Goal: Feedback & Contribution: Leave review/rating

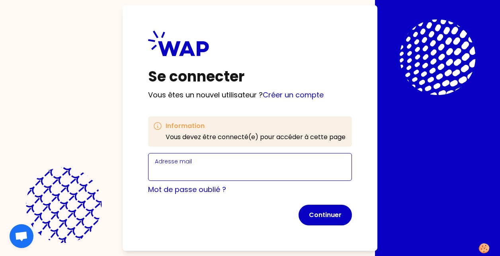
click at [197, 168] on input "Adresse mail" at bounding box center [250, 171] width 190 height 11
type input "v"
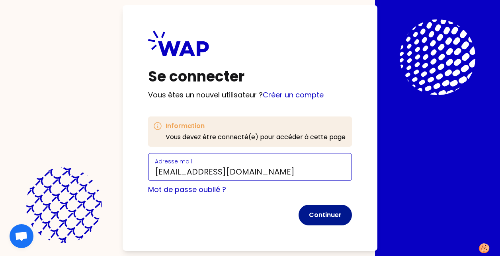
type input "[EMAIL_ADDRESS][DOMAIN_NAME]"
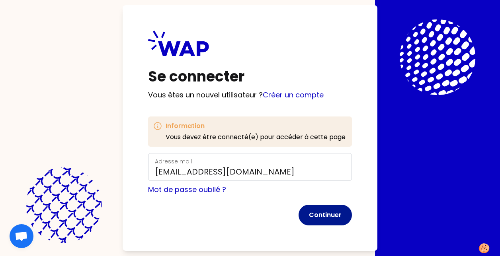
click at [327, 213] on button "Continuer" at bounding box center [324, 215] width 53 height 21
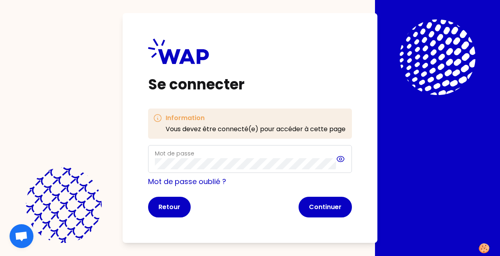
click at [341, 160] on icon at bounding box center [340, 159] width 2 height 2
click at [333, 204] on button "Continuer" at bounding box center [324, 207] width 53 height 21
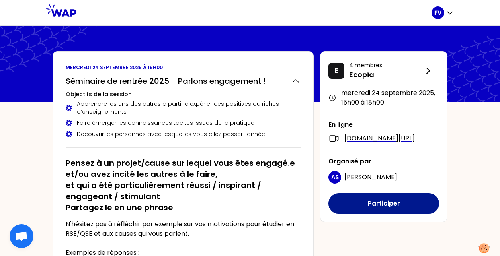
click at [395, 211] on button "Participer" at bounding box center [383, 203] width 111 height 21
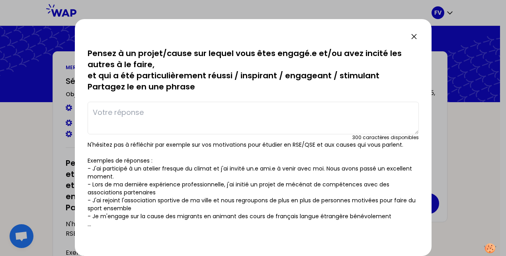
drag, startPoint x: 337, startPoint y: 30, endPoint x: 383, endPoint y: 30, distance: 46.1
click at [383, 30] on div "sauvegardé Pensez à un projet/cause sur lequel vous êtes engagé.e et/ou avez in…" at bounding box center [253, 137] width 356 height 237
click at [157, 120] on textarea at bounding box center [253, 118] width 331 height 33
type textarea "J"
type textarea "L"
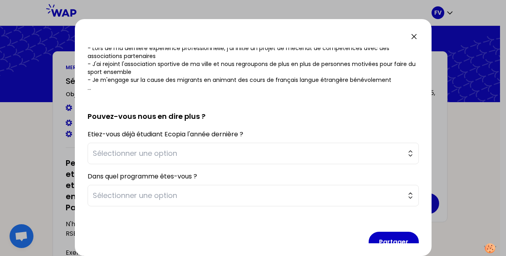
scroll to position [152, 0]
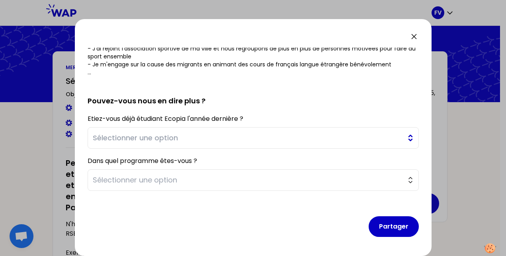
type textarea "J'ai réalisé au sein de mon entreprise une animation sur le thème de la sécurit…"
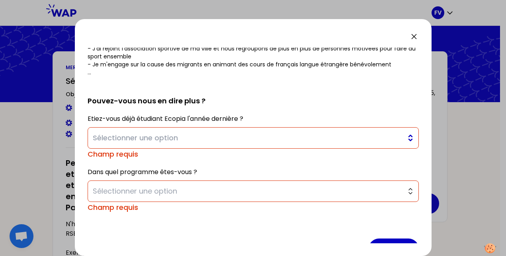
click at [402, 138] on button "Sélectionner une option" at bounding box center [253, 137] width 331 height 21
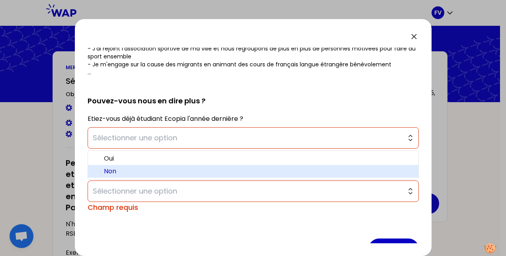
click at [152, 167] on span "Non" at bounding box center [258, 172] width 308 height 10
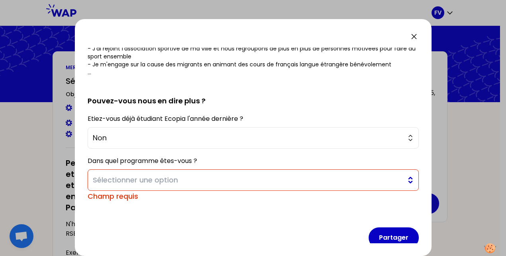
click at [399, 172] on button "Sélectionner une option" at bounding box center [253, 179] width 331 height 21
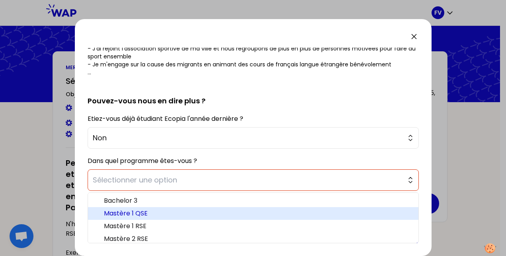
click at [186, 216] on span "Mastère 1 QSE" at bounding box center [258, 214] width 308 height 10
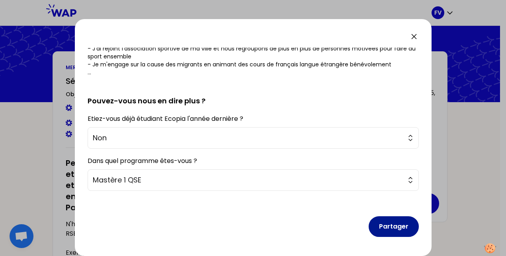
click at [393, 227] on button "Partager" at bounding box center [393, 226] width 50 height 21
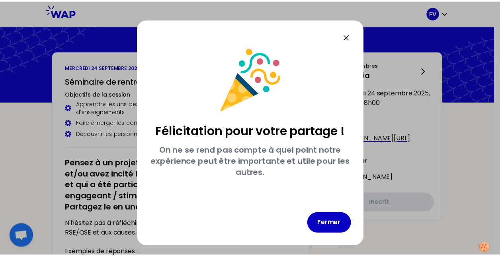
scroll to position [0, 0]
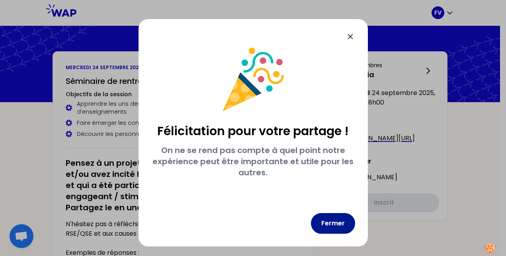
click at [336, 226] on button "Fermer" at bounding box center [333, 223] width 44 height 21
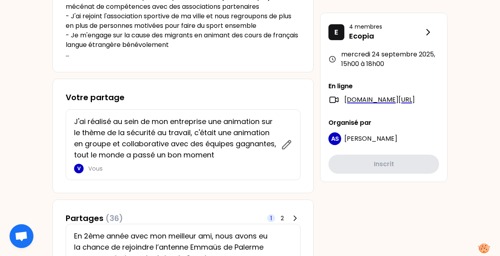
scroll to position [285, 0]
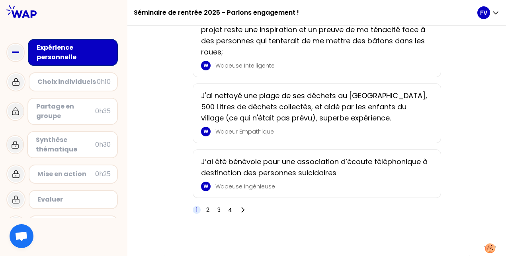
scroll to position [1537, 0]
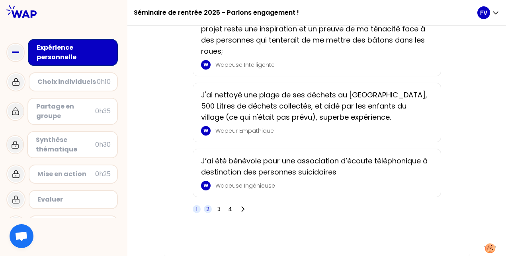
click at [208, 208] on span "2" at bounding box center [207, 209] width 3 height 8
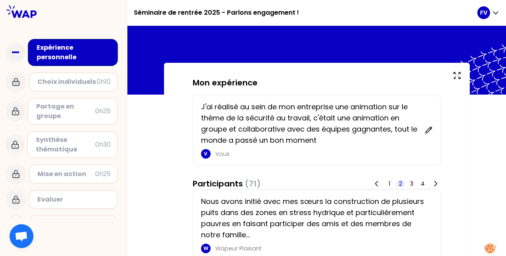
scroll to position [0, 0]
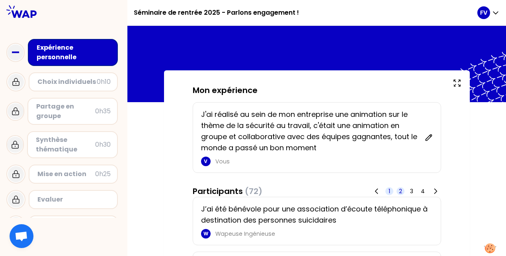
click at [389, 192] on span "1" at bounding box center [389, 191] width 2 height 8
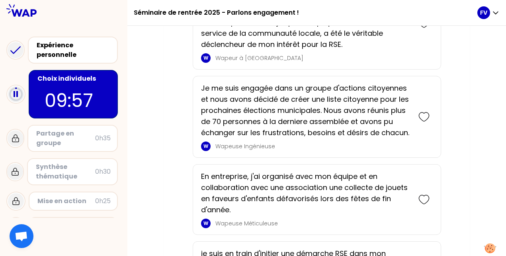
scroll to position [231, 0]
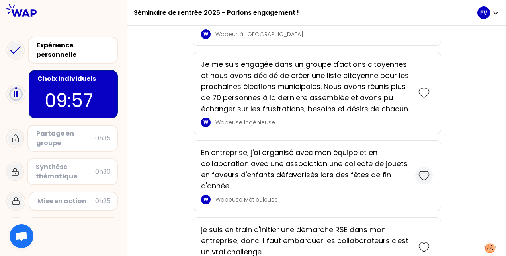
click at [426, 176] on icon at bounding box center [423, 175] width 11 height 11
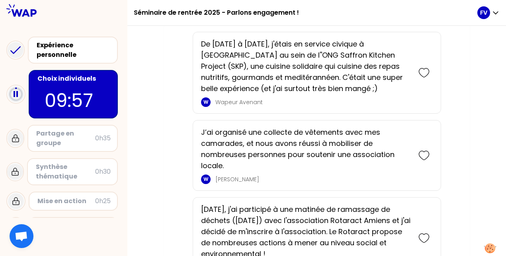
scroll to position [1234, 0]
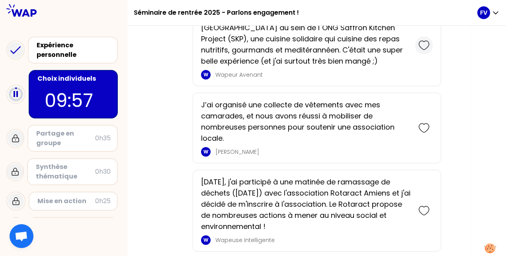
click at [422, 51] on icon at bounding box center [423, 45] width 11 height 11
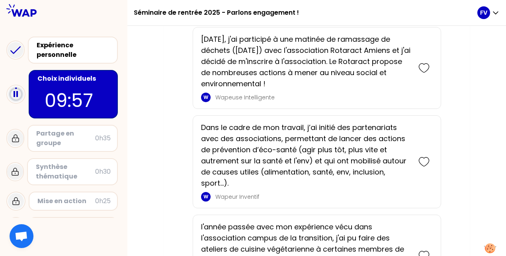
scroll to position [1467, 0]
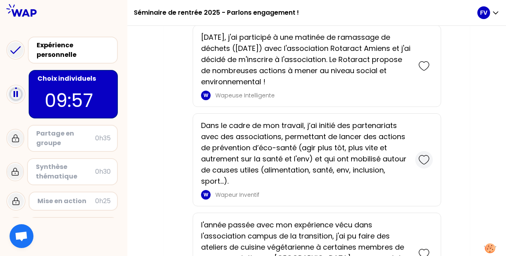
click at [420, 165] on icon at bounding box center [423, 159] width 11 height 11
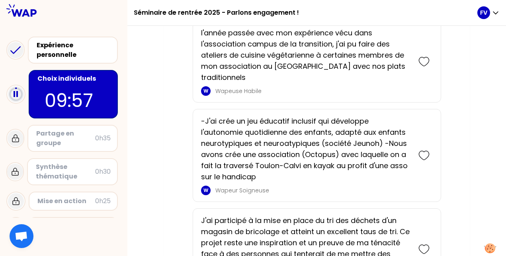
scroll to position [1759, 0]
click at [422, 151] on icon at bounding box center [424, 155] width 10 height 9
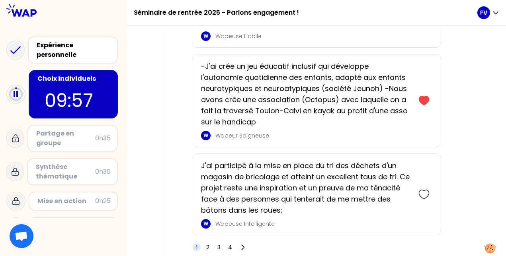
scroll to position [1951, 0]
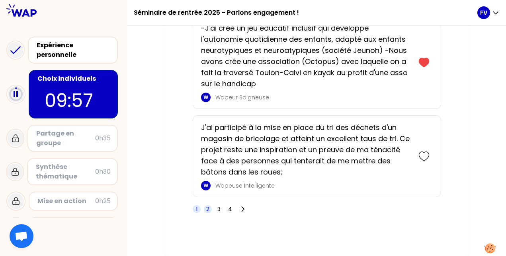
click at [206, 211] on span "2" at bounding box center [207, 209] width 3 height 8
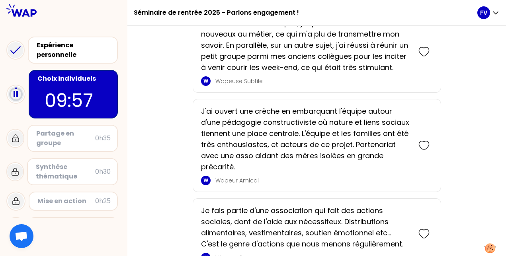
scroll to position [1712, 0]
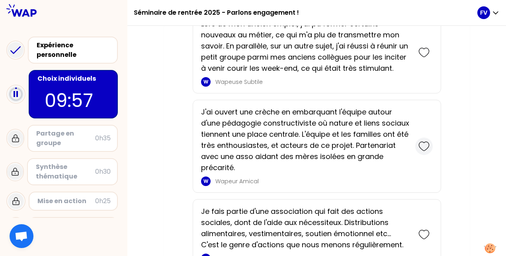
click at [417, 138] on div at bounding box center [424, 147] width 18 height 18
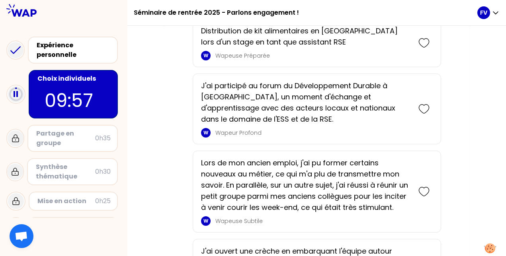
scroll to position [1668, 0]
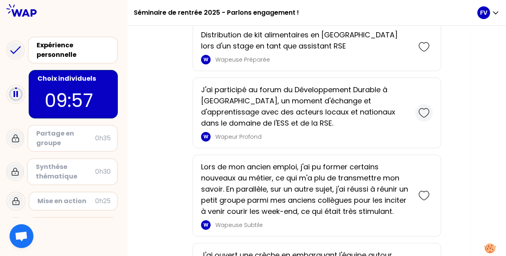
click at [421, 107] on icon at bounding box center [423, 112] width 11 height 11
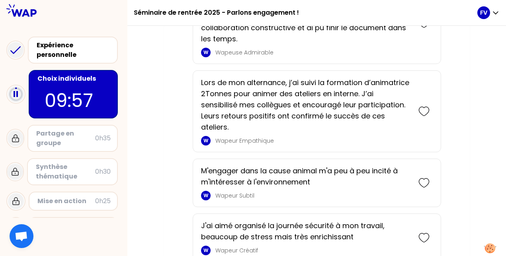
scroll to position [1322, 0]
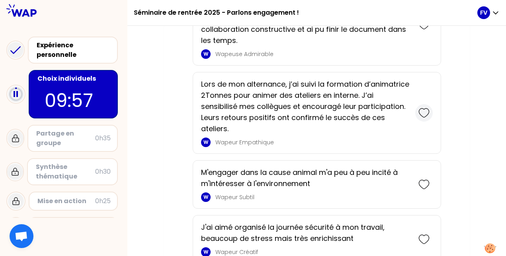
click at [419, 107] on icon at bounding box center [423, 112] width 11 height 11
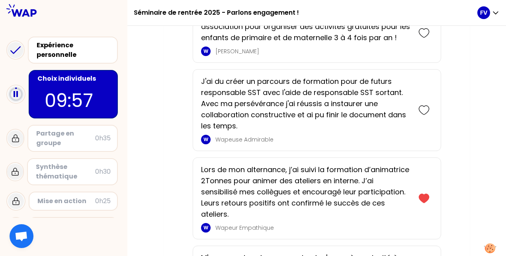
scroll to position [1324, 0]
click at [421, 105] on icon at bounding box center [423, 110] width 11 height 11
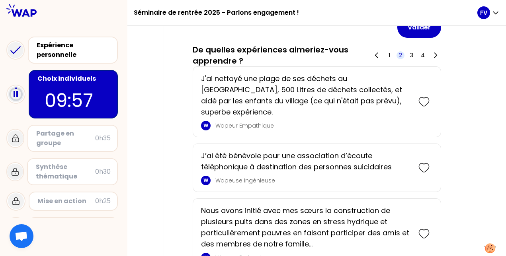
scroll to position [805, 0]
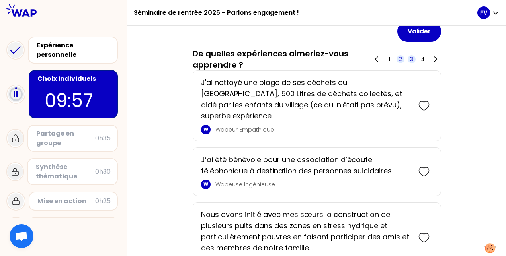
click at [412, 58] on span "3" at bounding box center [411, 59] width 3 height 8
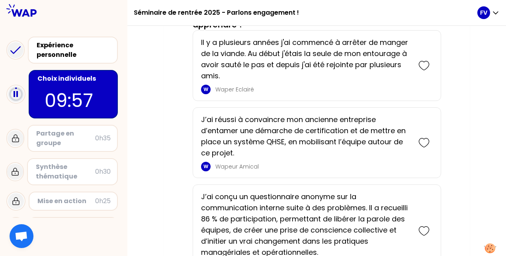
scroll to position [848, 0]
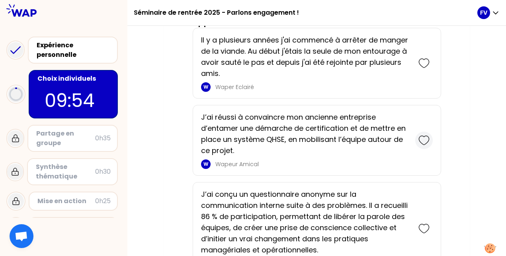
click at [426, 140] on icon at bounding box center [423, 140] width 11 height 11
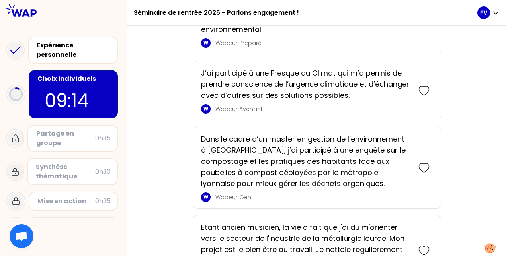
scroll to position [1455, 0]
click at [424, 165] on icon at bounding box center [423, 167] width 11 height 11
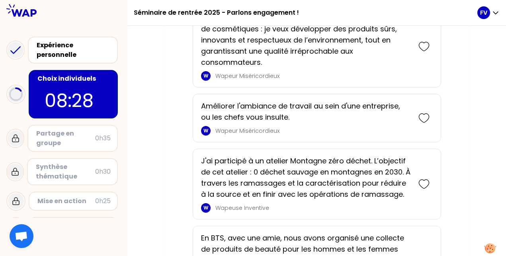
scroll to position [2172, 0]
click at [420, 43] on icon at bounding box center [423, 46] width 11 height 11
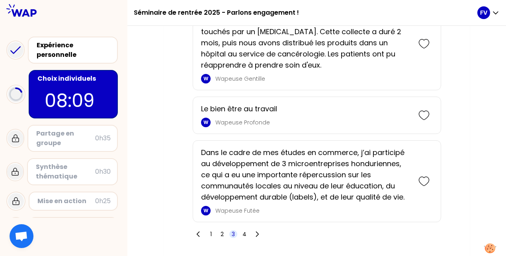
scroll to position [2526, 0]
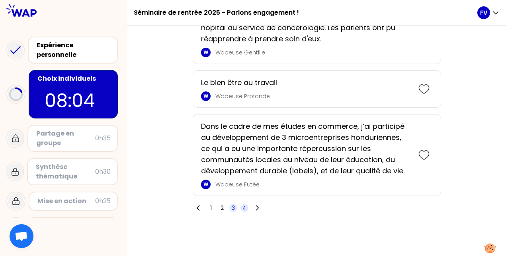
click at [244, 210] on span "4" at bounding box center [244, 208] width 4 height 8
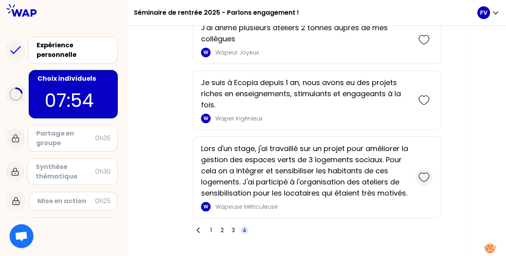
click at [423, 172] on icon at bounding box center [423, 177] width 11 height 11
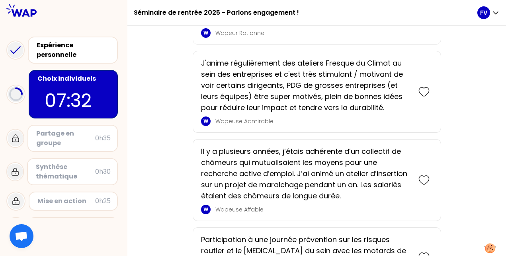
scroll to position [2097, 0]
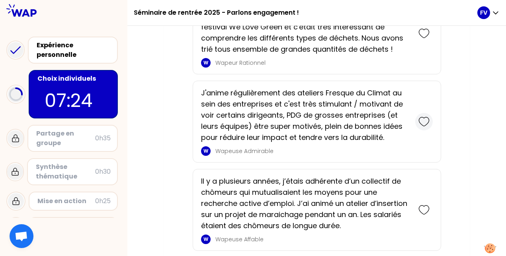
click at [419, 116] on icon at bounding box center [423, 121] width 11 height 11
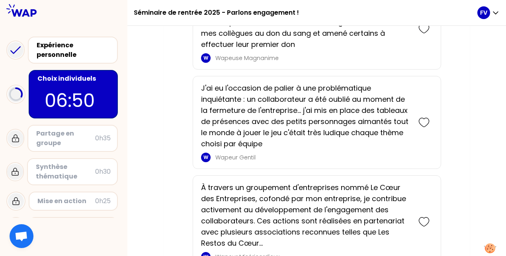
scroll to position [1550, 0]
click at [424, 117] on icon at bounding box center [423, 122] width 11 height 11
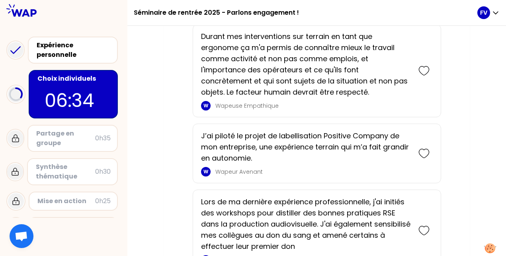
scroll to position [1396, 0]
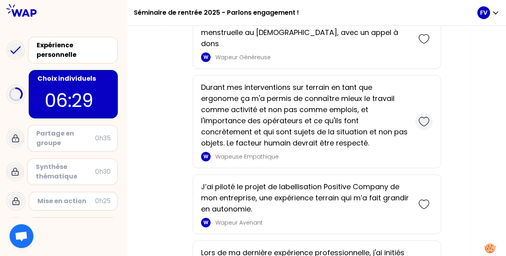
click at [421, 116] on icon at bounding box center [423, 121] width 11 height 11
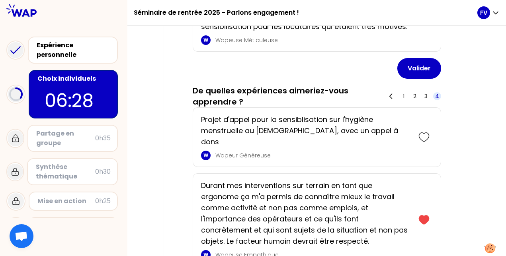
scroll to position [1389, 0]
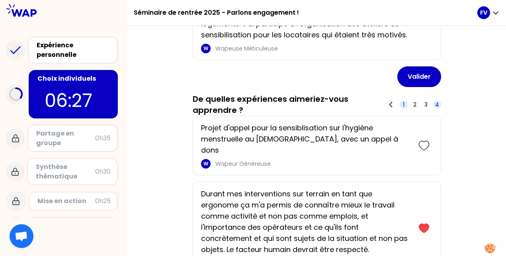
click at [403, 105] on span "1" at bounding box center [404, 105] width 2 height 8
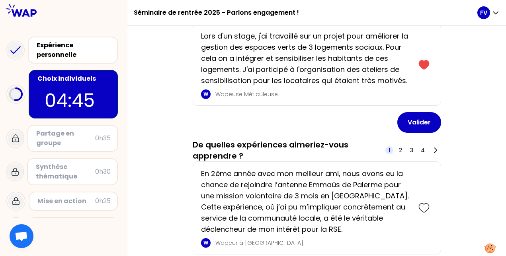
scroll to position [1343, 0]
click at [419, 127] on button "Valider" at bounding box center [419, 123] width 44 height 21
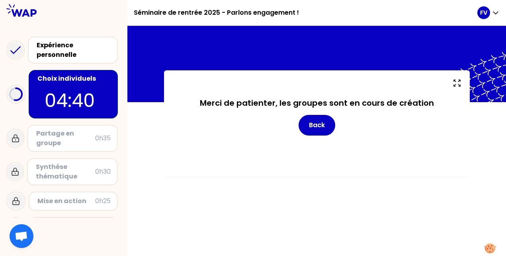
scroll to position [0, 0]
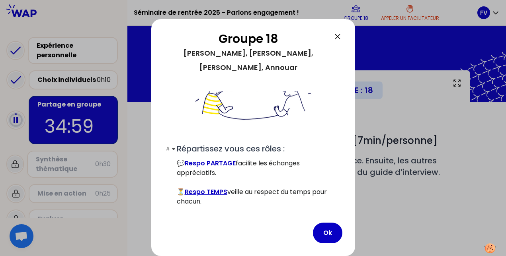
scroll to position [103, 0]
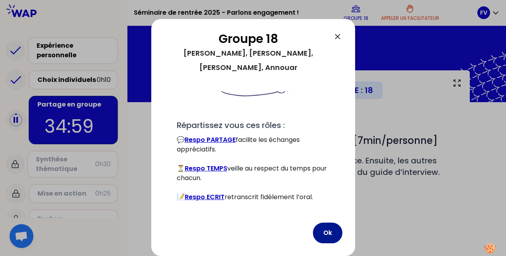
click at [319, 231] on button "Ok" at bounding box center [327, 233] width 29 height 21
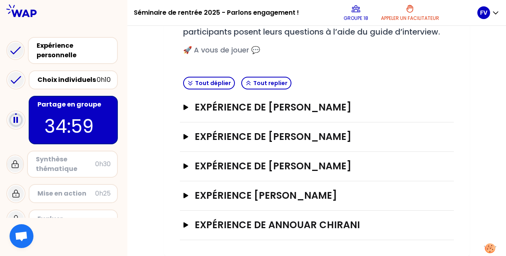
scroll to position [0, 0]
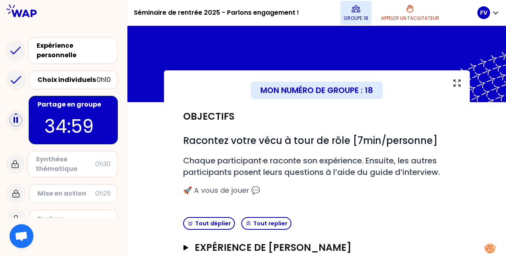
click at [354, 14] on button "Groupe 18" at bounding box center [355, 13] width 31 height 24
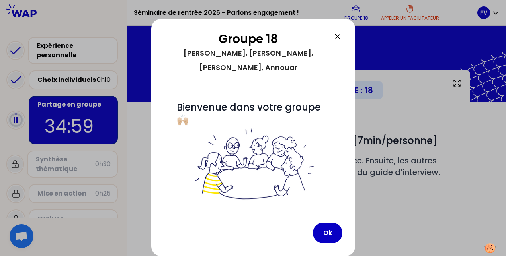
scroll to position [103, 0]
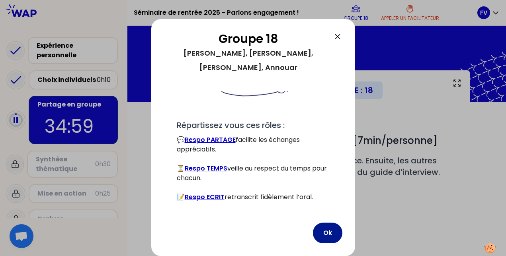
click at [321, 232] on button "Ok" at bounding box center [327, 233] width 29 height 21
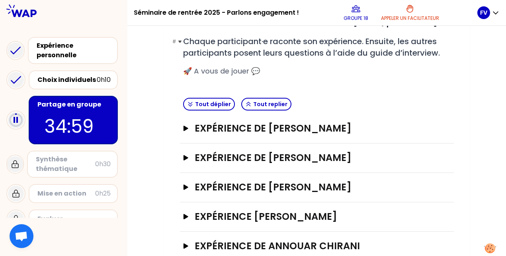
scroll to position [140, 0]
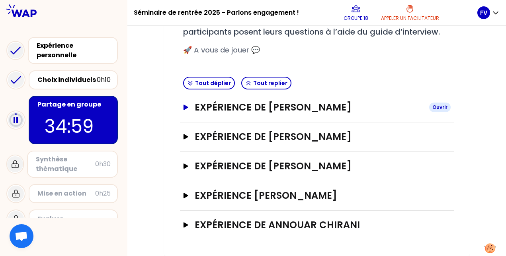
click at [185, 105] on icon "button" at bounding box center [185, 108] width 6 height 6
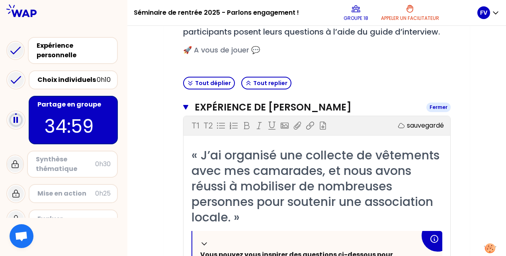
click at [183, 107] on icon "button" at bounding box center [185, 107] width 5 height 6
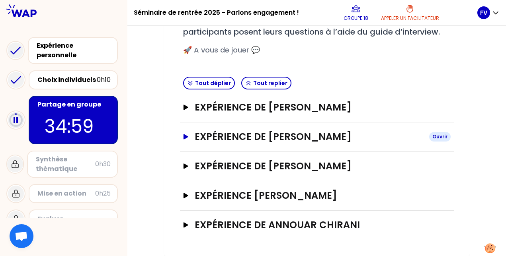
click at [184, 135] on icon "button" at bounding box center [185, 136] width 5 height 5
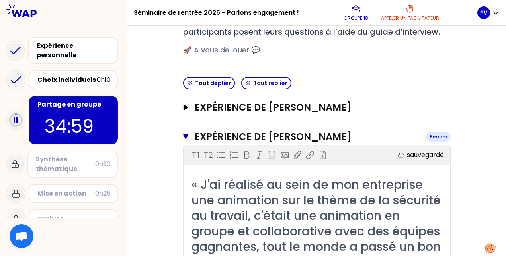
click at [184, 135] on icon "button" at bounding box center [185, 136] width 5 height 5
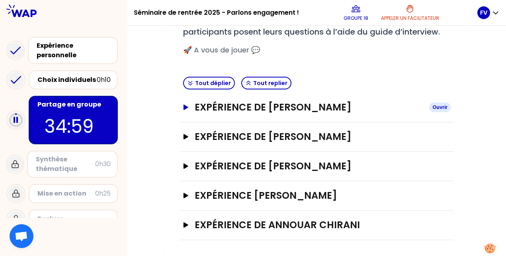
click at [188, 111] on button "Expérience de [PERSON_NAME]" at bounding box center [316, 107] width 267 height 13
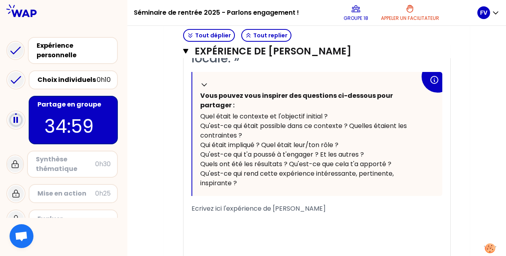
scroll to position [220, 0]
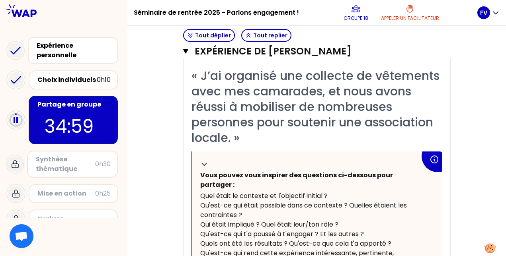
click at [187, 53] on icon "button" at bounding box center [185, 51] width 5 height 6
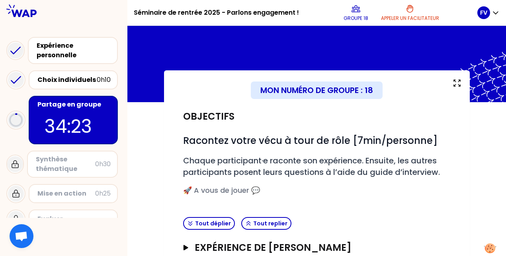
scroll to position [119, 0]
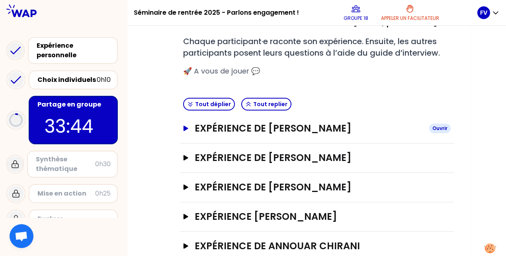
click at [186, 126] on icon "button" at bounding box center [185, 129] width 6 height 6
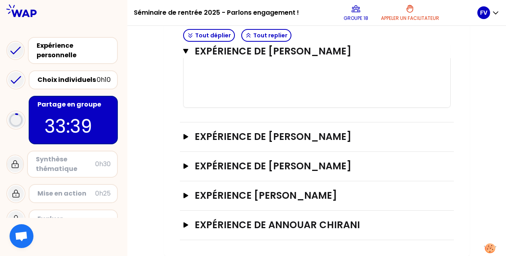
scroll to position [393, 0]
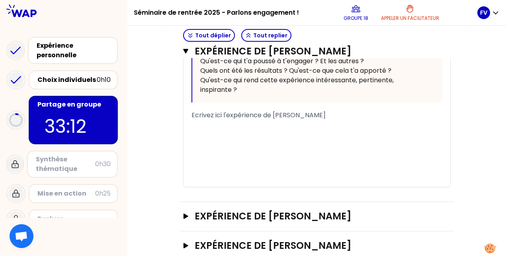
click at [225, 123] on div "﻿" at bounding box center [316, 125] width 251 height 10
click at [188, 49] on icon "button" at bounding box center [185, 51] width 5 height 5
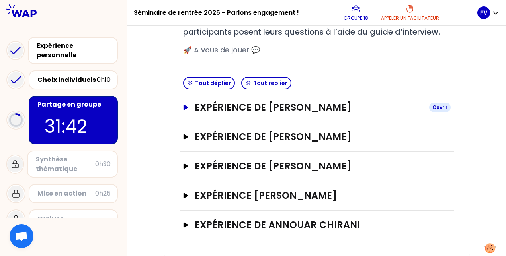
click at [184, 109] on icon "button" at bounding box center [185, 107] width 5 height 5
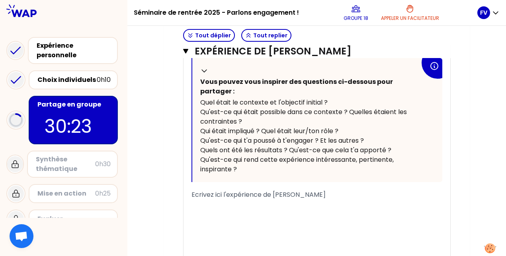
scroll to position [274, 0]
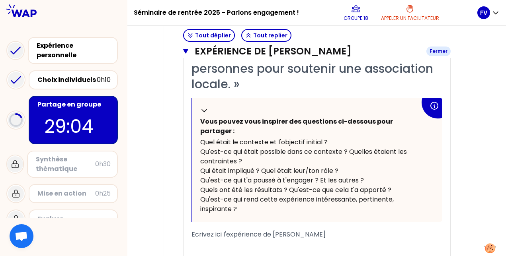
click at [188, 50] on icon "button" at bounding box center [185, 51] width 5 height 5
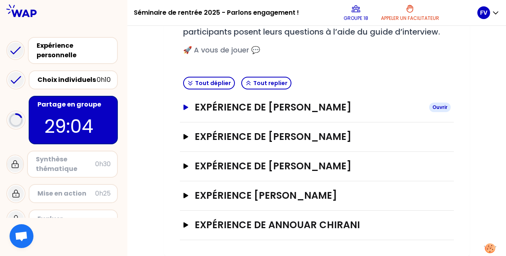
scroll to position [140, 0]
click at [184, 109] on icon "button" at bounding box center [185, 107] width 5 height 5
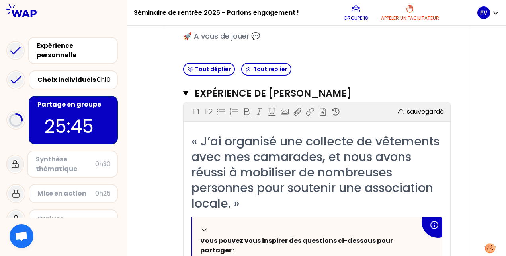
scroll to position [115, 0]
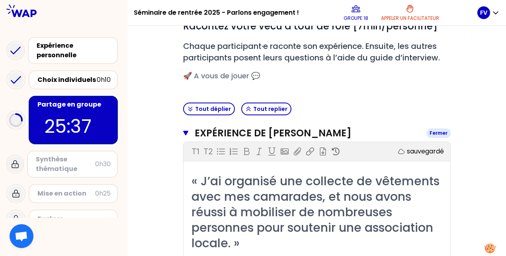
click at [184, 134] on icon "button" at bounding box center [185, 133] width 5 height 5
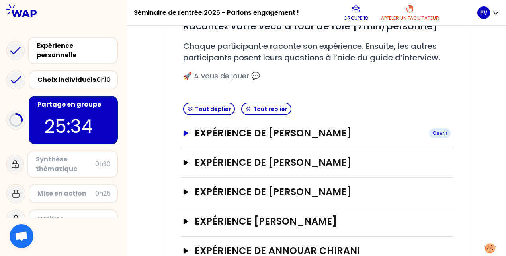
click at [442, 130] on div "Ouvrir" at bounding box center [439, 133] width 21 height 10
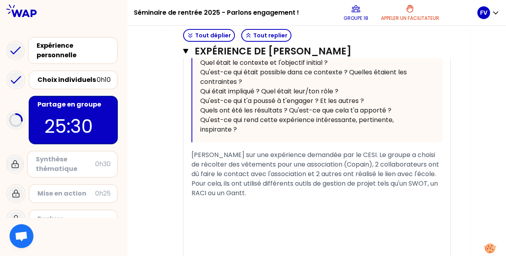
scroll to position [194, 0]
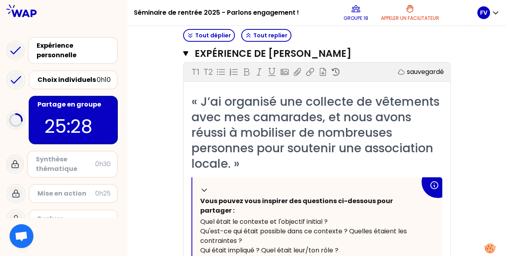
click at [180, 51] on div "Expérience de [PERSON_NAME] Fermer T1 T2 Exporter sauvegardé « J’ai organisé un…" at bounding box center [317, 243] width 274 height 409
click at [187, 54] on icon "button" at bounding box center [185, 53] width 5 height 5
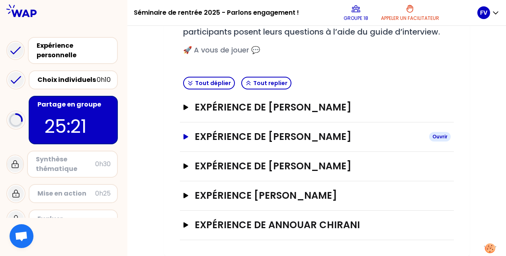
click at [183, 137] on icon "button" at bounding box center [185, 137] width 6 height 6
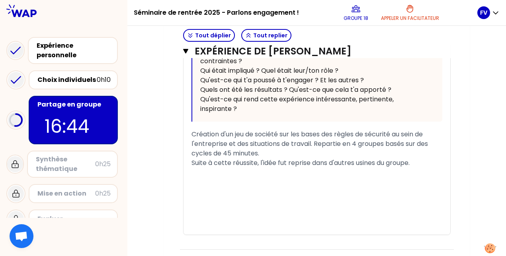
scroll to position [517, 0]
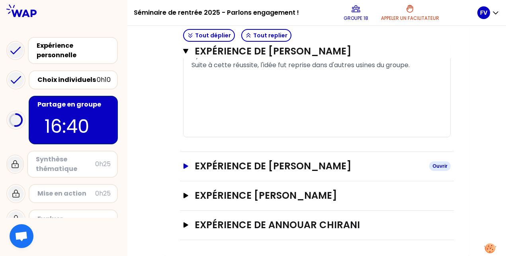
click at [185, 168] on icon "button" at bounding box center [185, 166] width 5 height 5
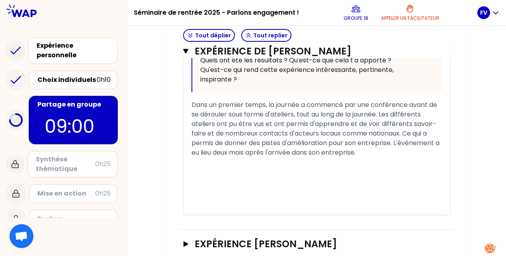
scroll to position [906, 0]
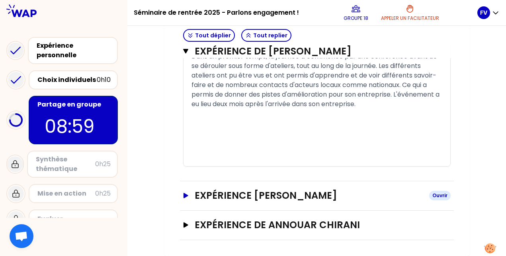
click at [184, 196] on icon "button" at bounding box center [185, 195] width 5 height 5
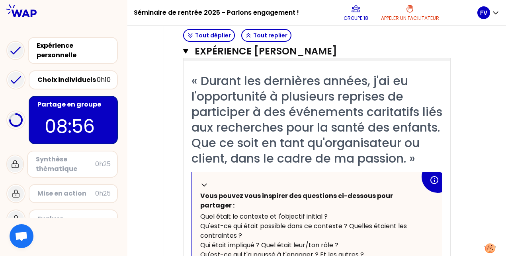
scroll to position [1026, 0]
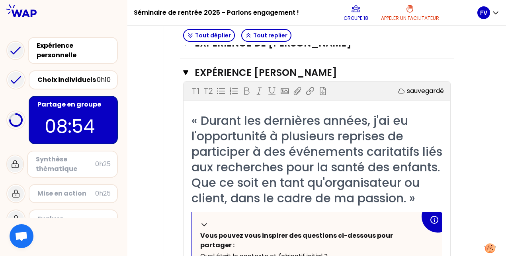
click at [296, 206] on div "« Durant les dernières années, j'ai eu l'opportunité à plusieurs reprises de pa…" at bounding box center [316, 159] width 251 height 93
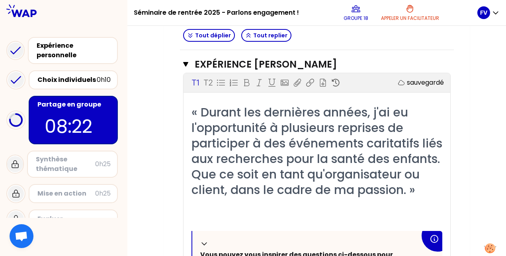
scroll to position [1114, 0]
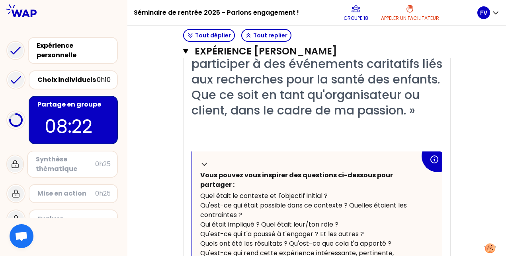
click at [230, 161] on div "« Durant les dernières années, j'ai eu l'opportunité à plusieurs reprises de pa…" at bounding box center [316, 192] width 251 height 335
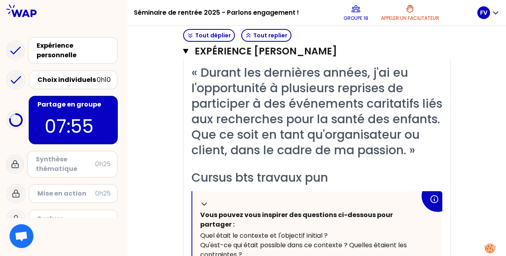
click at [331, 185] on div "Cursus bts travaux pun" at bounding box center [316, 178] width 251 height 16
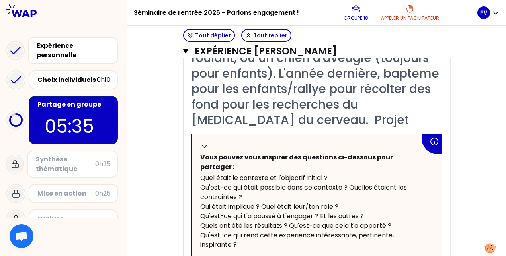
scroll to position [1231, 0]
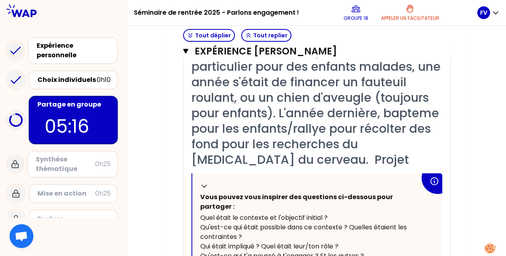
click at [293, 167] on div "Cursus alternance du bts à la licence. Passionné par l'automobile. Inscritption…" at bounding box center [316, 89] width 251 height 155
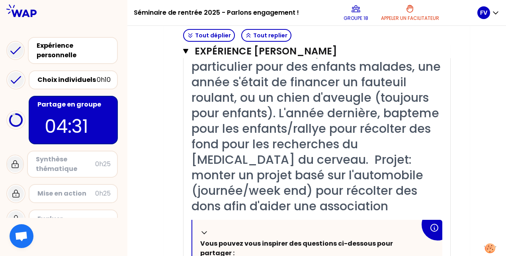
click at [334, 195] on span "Cursus alternance du bts à la licence. Passionné par l'automobile. Inscritption…" at bounding box center [317, 113] width 252 height 203
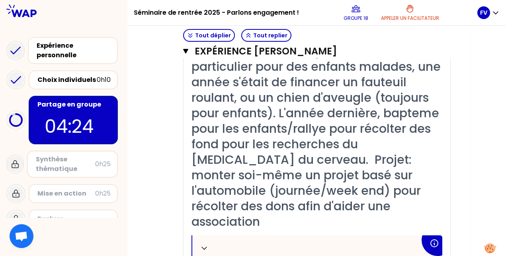
click at [343, 193] on span "Cursus alternance du bts à la licence. Passionné par l'automobile. Inscritption…" at bounding box center [317, 121] width 252 height 219
click at [283, 195] on span "Cursus alternance du bts à la licence. Passionné par l'automobile. Inscritption…" at bounding box center [317, 121] width 252 height 219
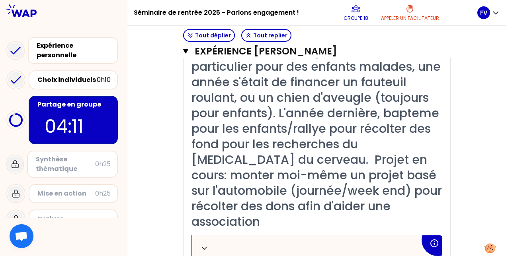
click at [391, 230] on div "Cursus alternance du bts à la licence. Passionné par l'automobile. Inscritption…" at bounding box center [316, 120] width 251 height 217
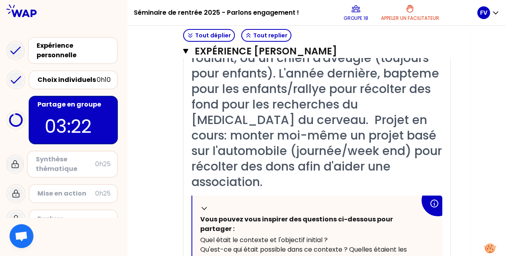
scroll to position [1152, 0]
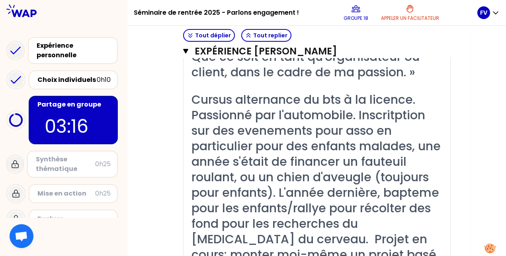
click at [317, 162] on span "Cursus alternance du bts à la licence. Passionné par l'automobile. Inscritption…" at bounding box center [317, 200] width 253 height 219
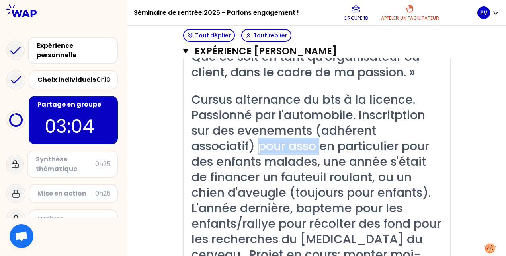
drag, startPoint x: 321, startPoint y: 180, endPoint x: 261, endPoint y: 183, distance: 60.2
click at [261, 183] on span "Cursus alternance du bts à la licence. Passionné par l'automobile. Inscritption…" at bounding box center [317, 200] width 253 height 219
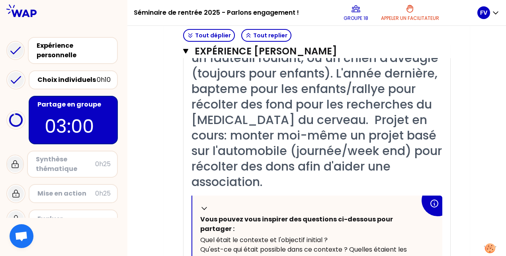
scroll to position [1351, 0]
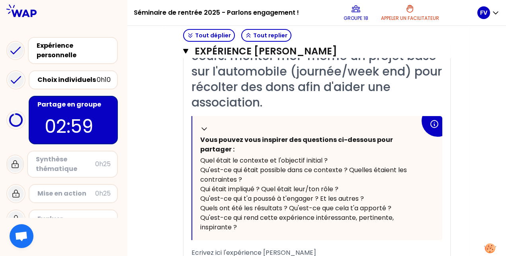
click at [399, 110] on div "Cursus alternance du bts à la licence. Passionné par l'automobile. Inscritption…" at bounding box center [316, 1] width 251 height 217
click at [393, 111] on span "Cursus alternance du bts à la licence. Passionné par l'automobile. Inscritption…" at bounding box center [317, 1] width 253 height 219
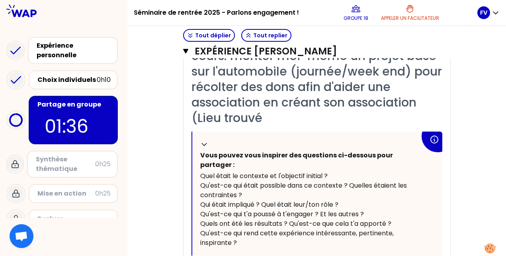
click at [407, 126] on div "Cursus alternance du bts à la licence. Passionné par l'automobile. Inscritption…" at bounding box center [316, 9] width 251 height 233
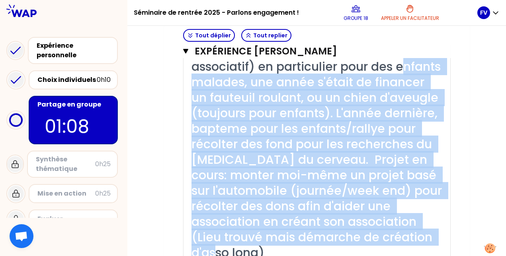
scroll to position [1152, 0]
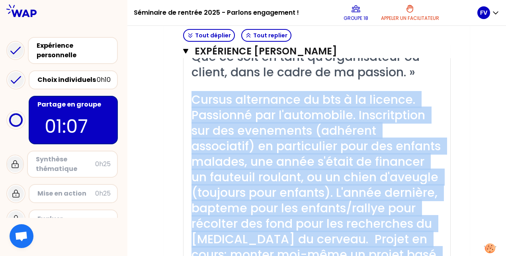
drag, startPoint x: 409, startPoint y: 172, endPoint x: 191, endPoint y: 121, distance: 223.8
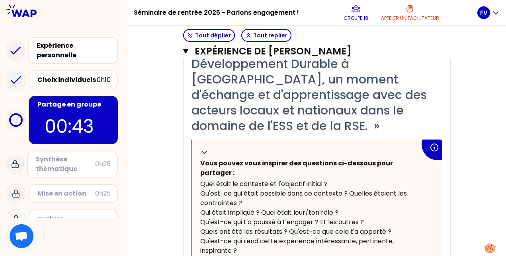
scroll to position [762, 0]
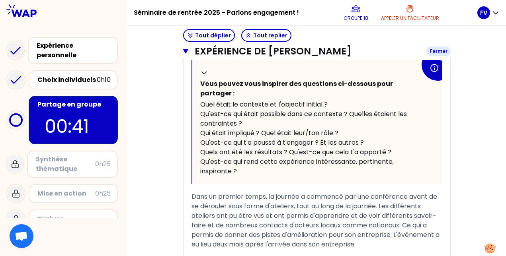
click at [190, 49] on button "Expérience de [PERSON_NAME]" at bounding box center [316, 51] width 267 height 13
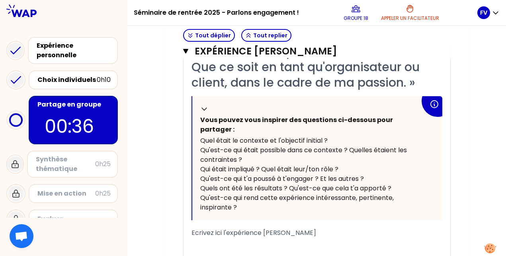
scroll to position [875, 0]
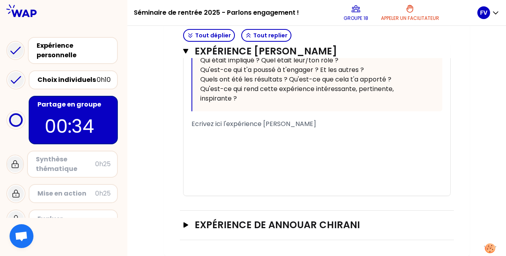
click at [229, 138] on div "﻿" at bounding box center [316, 134] width 251 height 10
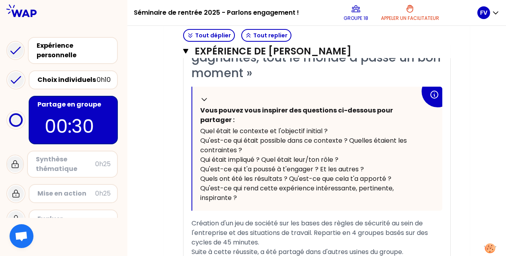
scroll to position [189, 0]
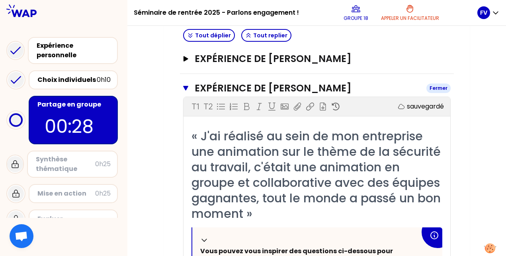
click at [189, 86] on button "Expérience de [PERSON_NAME]" at bounding box center [316, 88] width 267 height 13
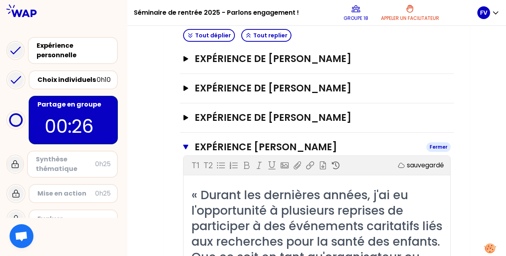
click at [185, 142] on button "Expérience [PERSON_NAME]" at bounding box center [316, 147] width 267 height 13
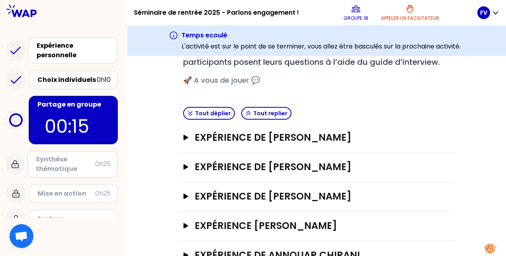
scroll to position [171, 0]
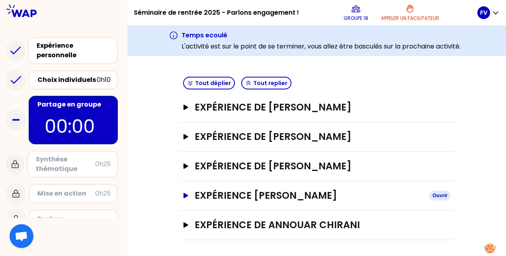
click at [184, 199] on button "Expérience [PERSON_NAME]" at bounding box center [316, 195] width 267 height 13
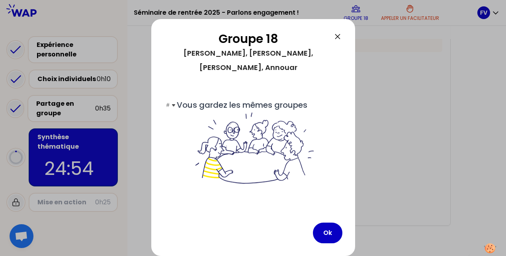
scroll to position [32, 0]
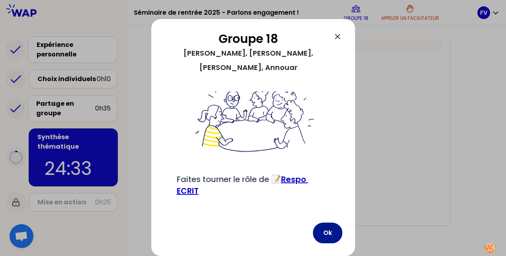
click at [331, 234] on button "Ok" at bounding box center [327, 233] width 29 height 21
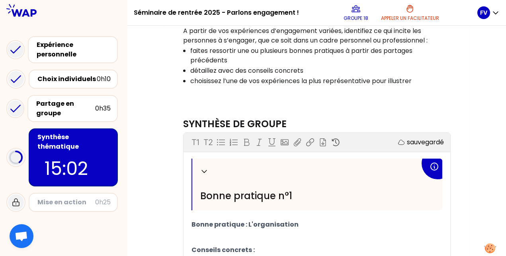
scroll to position [248, 0]
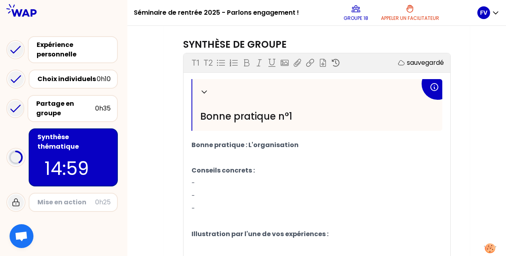
click at [221, 117] on span "Bonne pratique n°1" at bounding box center [246, 116] width 92 height 13
click at [251, 143] on span "Bonne pratique : L'organisation" at bounding box center [244, 144] width 107 height 9
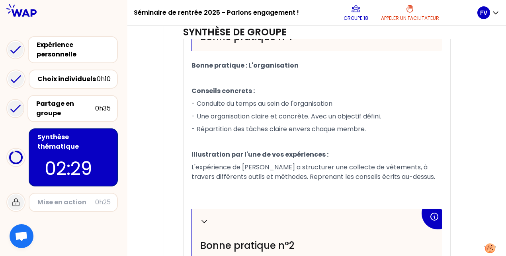
scroll to position [288, 0]
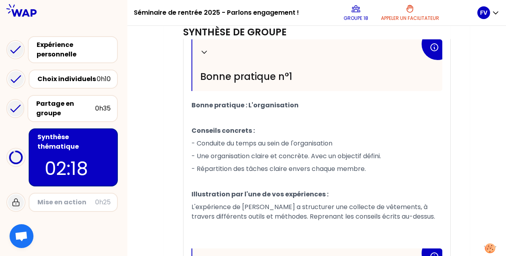
click at [299, 206] on span "L'expérience de [PERSON_NAME] a structurer une collecte de vêtements, à travers…" at bounding box center [312, 211] width 243 height 19
click at [360, 185] on p "﻿" at bounding box center [316, 181] width 251 height 13
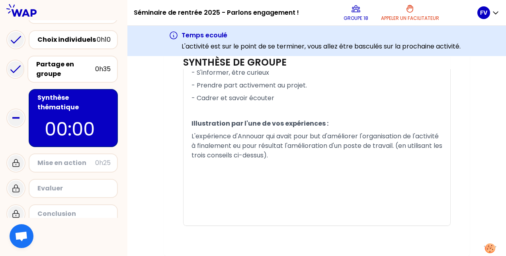
scroll to position [524, 0]
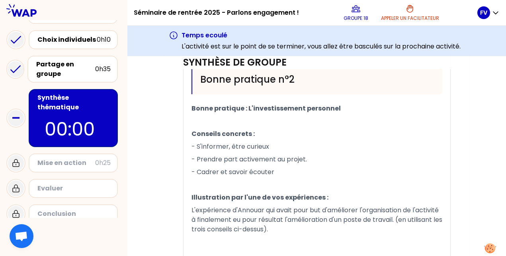
click at [222, 220] on span "L'expérience d'Annouar qui avait pour but d'améliorer l'organisation de l'activ…" at bounding box center [317, 220] width 252 height 28
click at [273, 212] on span "L'expérience d'Annouar qui avait pour but d'améliorer l'organisation de l'activ…" at bounding box center [317, 220] width 252 height 28
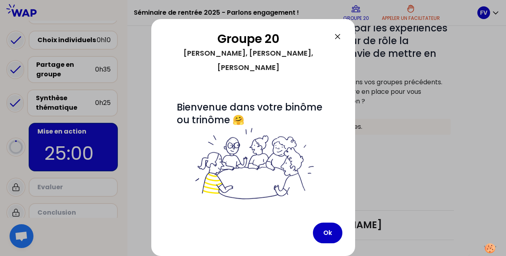
scroll to position [142, 0]
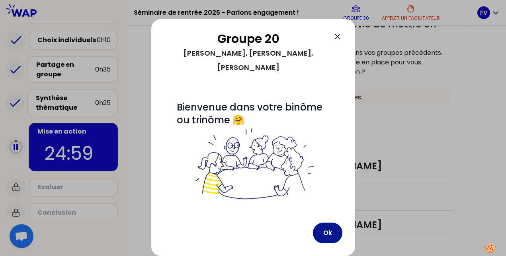
click at [329, 228] on button "Ok" at bounding box center [327, 233] width 29 height 21
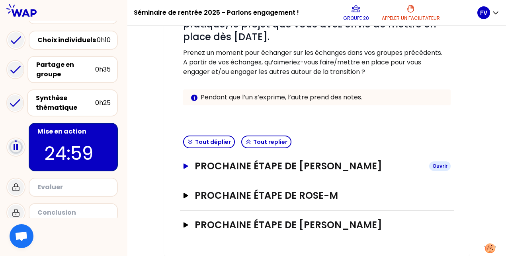
click at [187, 164] on icon "button" at bounding box center [185, 167] width 6 height 6
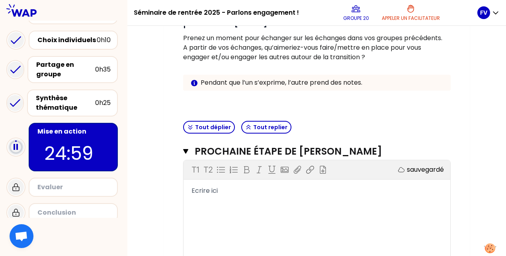
scroll to position [156, 0]
click at [181, 151] on div "Prochaine étape de [PERSON_NAME] Fermer T1 T2 Exporter sauvegardé Ecrire ici" at bounding box center [317, 217] width 274 height 158
click at [188, 151] on button "Prochaine étape de [PERSON_NAME]" at bounding box center [316, 152] width 267 height 13
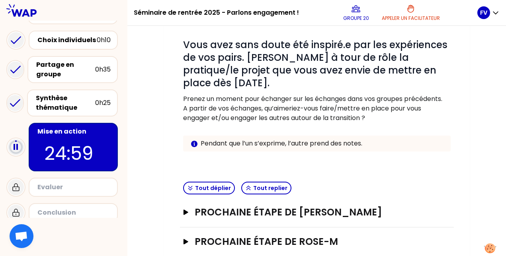
scroll to position [95, 0]
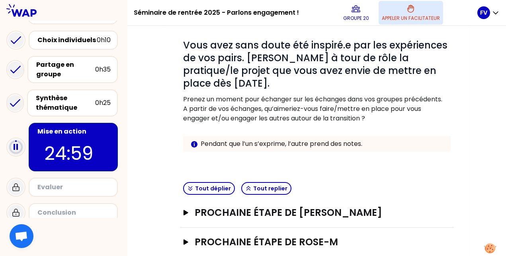
click at [413, 14] on button "Appeler un facilitateur" at bounding box center [410, 13] width 64 height 24
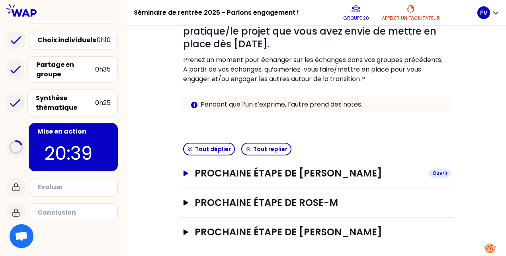
scroll to position [142, 0]
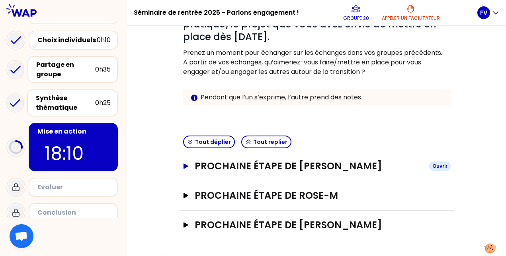
click at [189, 164] on icon "button" at bounding box center [185, 167] width 6 height 6
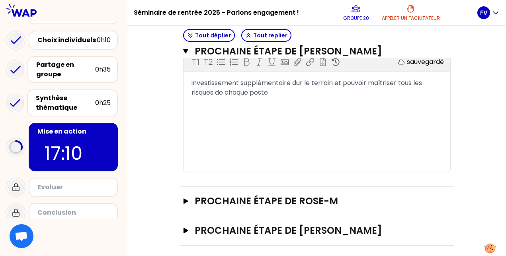
scroll to position [270, 0]
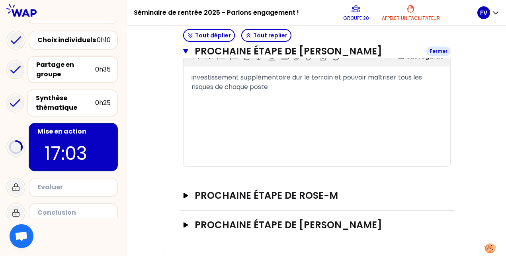
click at [183, 50] on icon "button" at bounding box center [185, 51] width 5 height 5
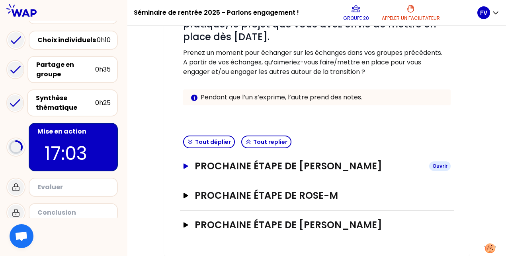
scroll to position [142, 0]
click at [183, 193] on button "Prochaine étape de Rose-M Ouvrir" at bounding box center [316, 195] width 267 height 13
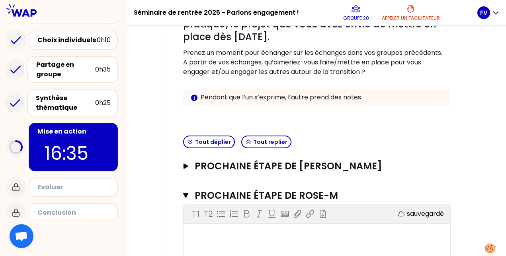
scroll to position [195, 0]
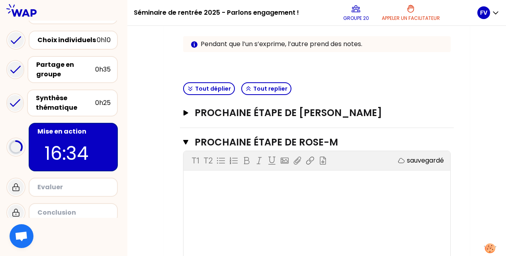
click at [215, 195] on div "T1 T2 Exporter sauvegardé ﻿" at bounding box center [316, 210] width 267 height 119
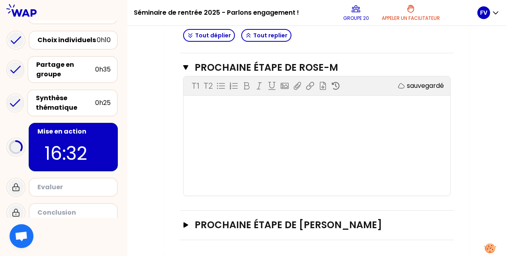
scroll to position [270, 0]
click at [262, 157] on div "T1 T2 Exporter sauvegardé ﻿" at bounding box center [316, 135] width 267 height 119
click at [290, 129] on div "T1 T2 Exporter sauvegardé ﻿" at bounding box center [316, 135] width 267 height 119
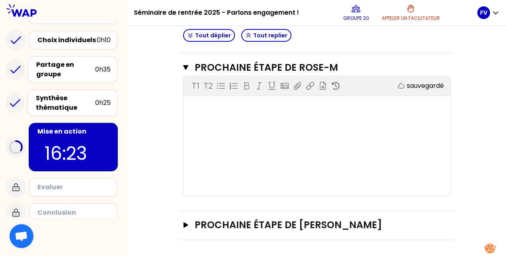
click at [197, 122] on div "T1 T2 Exporter sauvegardé ﻿" at bounding box center [316, 135] width 267 height 119
click at [313, 115] on div "T1 T2 Exporter sauvegardé ﻿" at bounding box center [316, 135] width 267 height 119
click at [185, 70] on icon "button" at bounding box center [185, 67] width 5 height 6
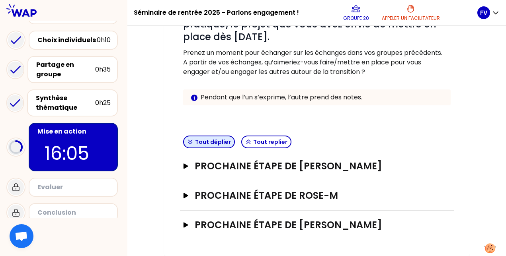
click at [206, 136] on button "Tout déplier" at bounding box center [209, 142] width 52 height 13
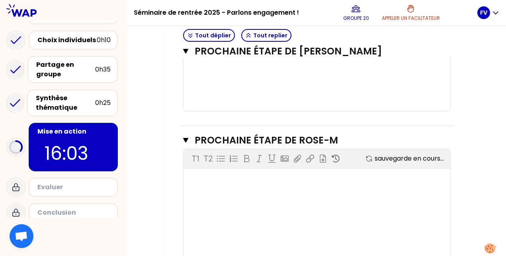
scroll to position [326, 0]
click at [222, 181] on div "﻿" at bounding box center [316, 180] width 251 height 10
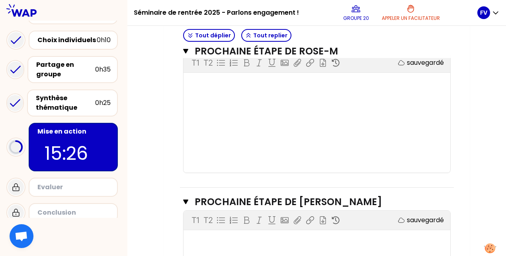
scroll to position [483, 0]
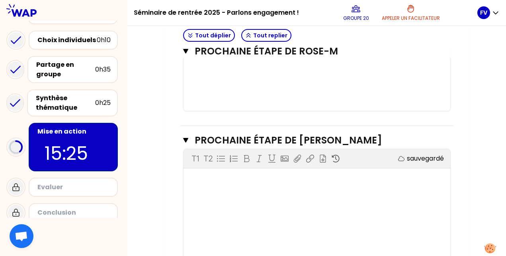
click at [207, 185] on div "T1 T2 Exporter sauvegardé ﻿" at bounding box center [316, 208] width 267 height 119
click at [208, 181] on div "﻿" at bounding box center [316, 180] width 251 height 10
click at [197, 188] on div "T1 T2 Exporter sauvegardé ﻿" at bounding box center [316, 208] width 267 height 119
click at [224, 184] on div "﻿" at bounding box center [316, 180] width 251 height 10
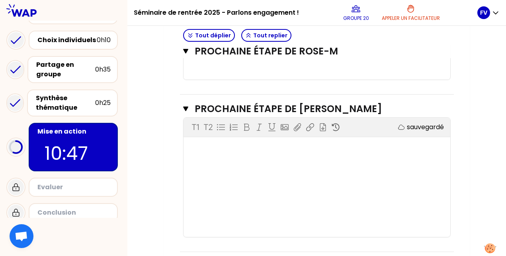
scroll to position [515, 0]
click at [211, 150] on div "﻿" at bounding box center [316, 148] width 251 height 10
click at [210, 159] on div "T1 T2 Exporter sauvegardé ﻿" at bounding box center [316, 176] width 267 height 119
click at [201, 148] on div "﻿" at bounding box center [316, 148] width 251 height 10
click at [206, 161] on div "T1 T2 Exporter sauvegardé ﻿" at bounding box center [316, 176] width 267 height 119
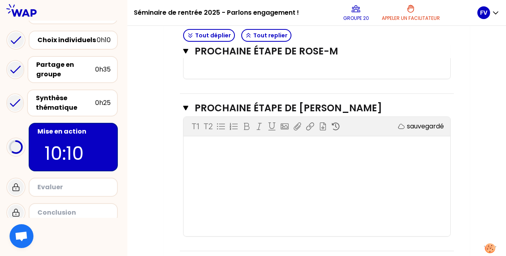
click at [195, 154] on div "T1 T2 Exporter sauvegardé ﻿" at bounding box center [316, 176] width 267 height 119
click at [222, 148] on div "﻿" at bounding box center [316, 148] width 251 height 10
click at [220, 160] on div "T1 T2 Exporter sauvegardé ﻿" at bounding box center [316, 176] width 267 height 119
click at [232, 159] on div "T1 T2 Exporter sauvegardé ﻿" at bounding box center [316, 176] width 267 height 119
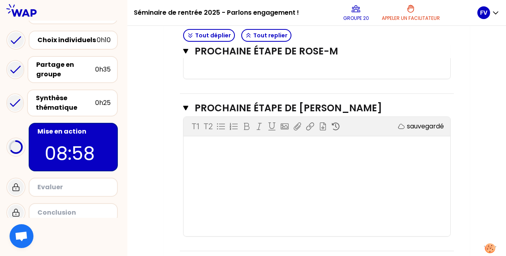
click at [224, 155] on div "T1 T2 Exporter sauvegardé ﻿" at bounding box center [316, 176] width 267 height 119
click at [237, 154] on div "T1 T2 Exporter sauvegardé ﻿" at bounding box center [316, 176] width 267 height 119
click at [257, 143] on div "﻿" at bounding box center [316, 148] width 251 height 10
click at [189, 148] on div "Sensibiliser" at bounding box center [316, 148] width 267 height 10
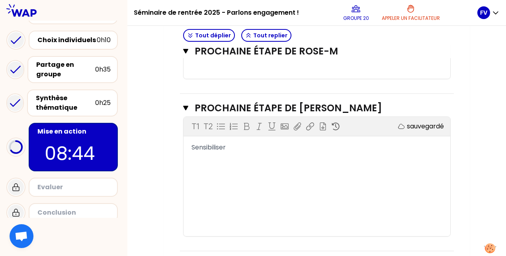
click at [193, 147] on span "Sensibiliser" at bounding box center [208, 147] width 34 height 9
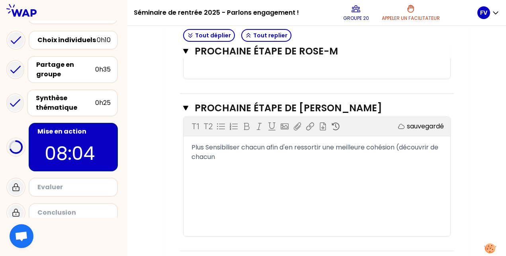
click at [437, 148] on div "Plus Sensibiliser chacun afin d'en ressortir une meilleure cohésion (découvrir …" at bounding box center [316, 152] width 251 height 19
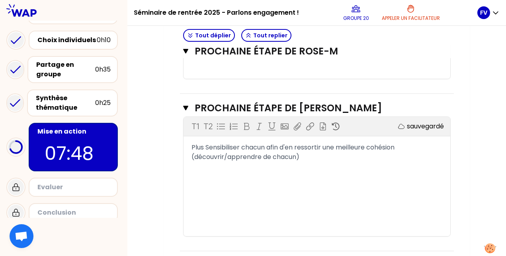
click at [212, 146] on span "Plus Sensibiliser chacun afin d'en ressortir une meilleure cohésion (découvrir/…" at bounding box center [293, 152] width 204 height 19
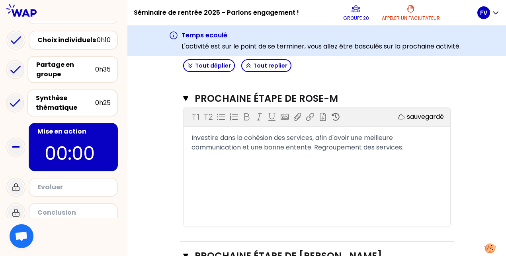
scroll to position [278, 0]
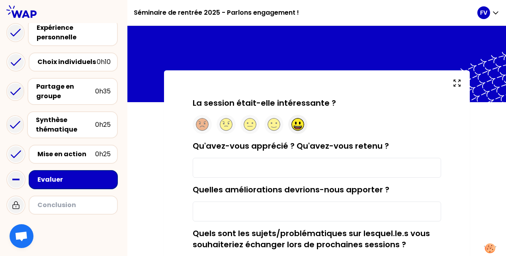
click at [293, 126] on circle at bounding box center [297, 125] width 12 height 12
click at [235, 165] on input "Qu'avez-vous apprécié ? Qu'avez-vous retenu ?" at bounding box center [317, 168] width 248 height 20
click at [209, 168] on input "Suêr accompagnement," at bounding box center [317, 168] width 248 height 20
click at [290, 165] on input "Super accompagnement," at bounding box center [317, 168] width 248 height 20
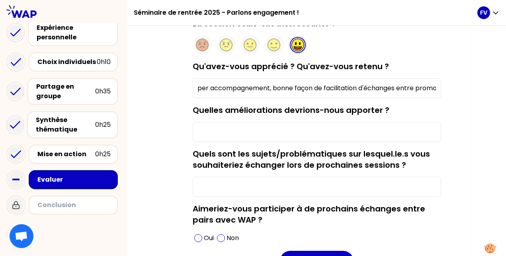
scroll to position [0, 12]
type input "Super accompagnement, bonne façon de facilitation d'échanges entre promo"
click at [307, 133] on input "Quelles améliorations devrions-nous apporter ?" at bounding box center [317, 132] width 248 height 20
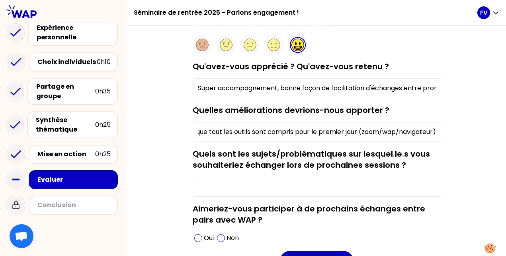
scroll to position [119, 0]
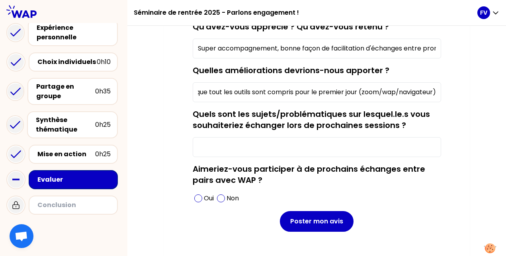
type input "Proposer une session test pour vérifier que tout les outils sont compris pour l…"
click at [352, 148] on input "Quels sont les sujets/problématiques sur lesquel.le.s vous souhaiteriez échange…" at bounding box center [317, 147] width 248 height 20
type input "aucun pour le moment"
click at [204, 201] on p "Oui" at bounding box center [209, 199] width 10 height 10
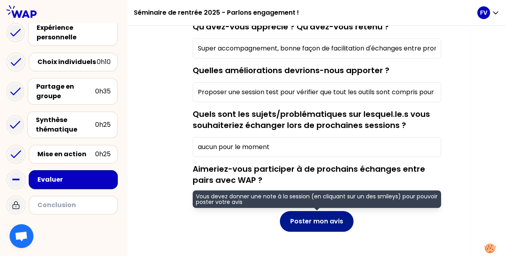
click at [315, 219] on button "Poster mon avis" at bounding box center [317, 221] width 74 height 21
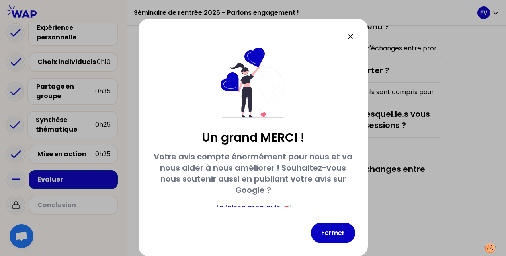
scroll to position [25, 0]
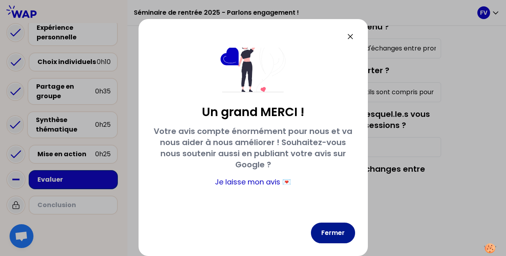
click at [325, 227] on button "Fermer" at bounding box center [333, 233] width 44 height 21
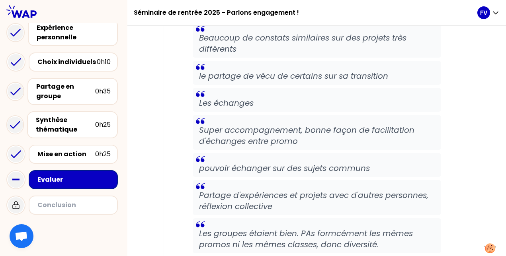
scroll to position [318, 0]
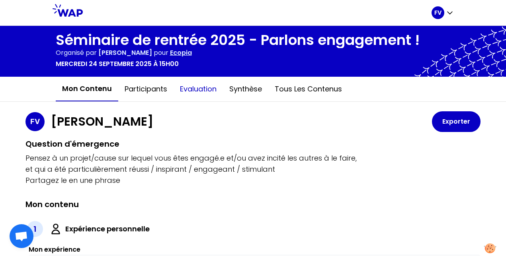
click at [197, 91] on button "Evaluation" at bounding box center [197, 89] width 49 height 24
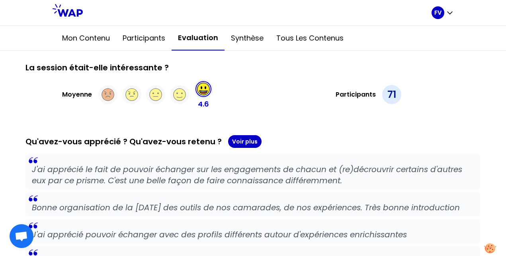
scroll to position [119, 0]
